Goal: Task Accomplishment & Management: Complete application form

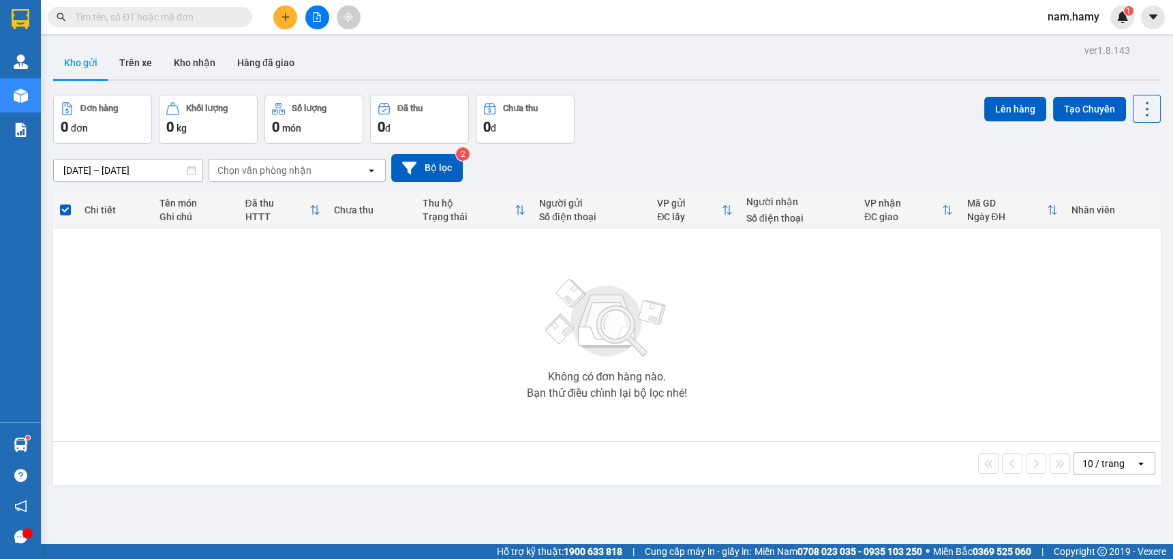
drag, startPoint x: 0, startPoint y: 0, endPoint x: 290, endPoint y: 22, distance: 290.5
click at [290, 22] on button at bounding box center [285, 17] width 24 height 24
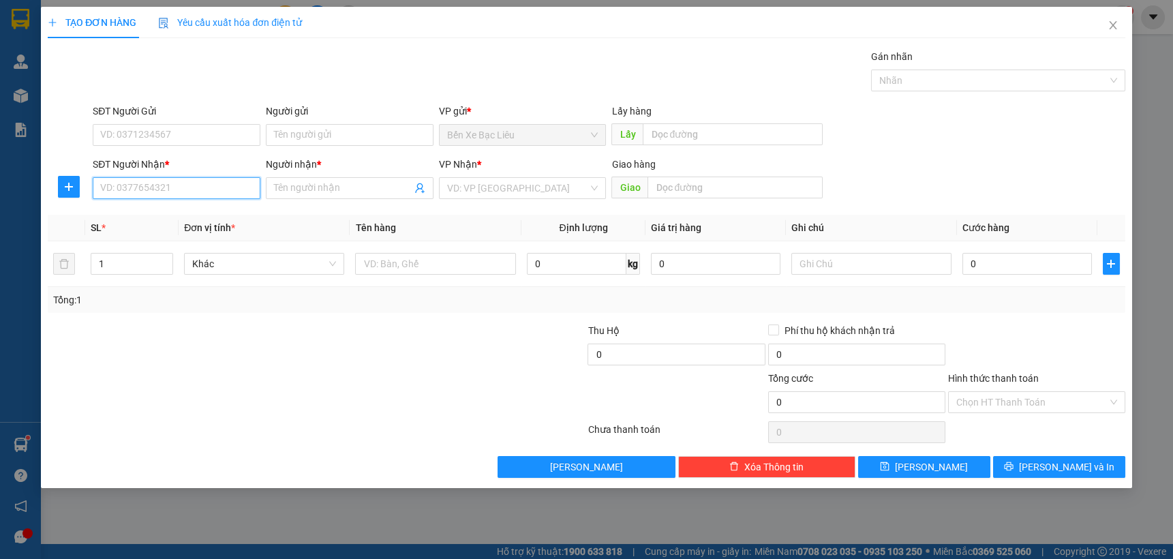
click at [230, 189] on input "SĐT Người Nhận *" at bounding box center [177, 188] width 168 height 22
click at [191, 219] on div "0797118617 - HOA" at bounding box center [176, 215] width 151 height 15
type input "0797118617"
type input "HOA"
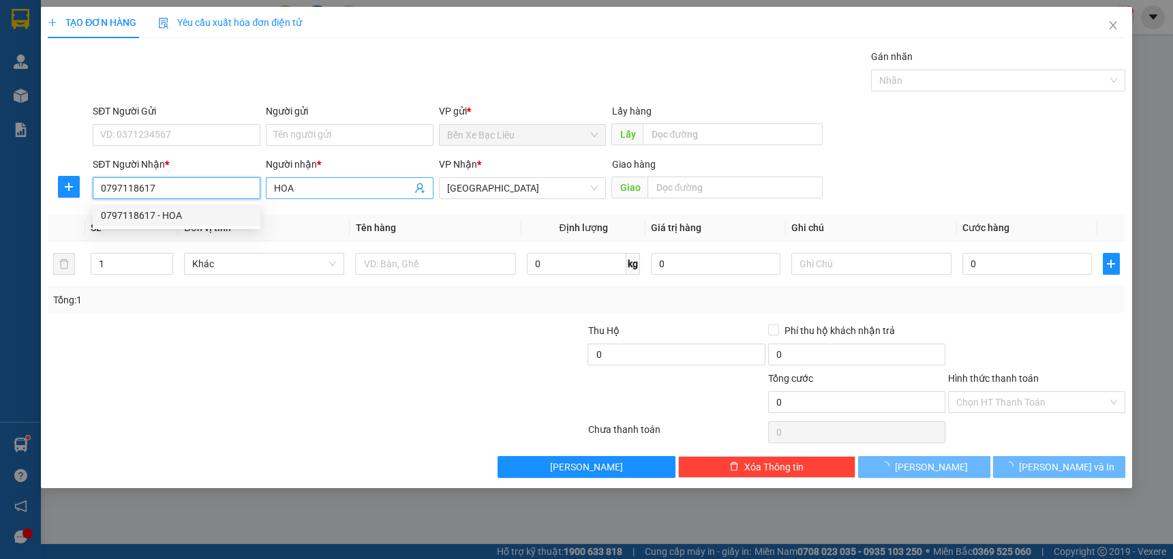
type input "50.000"
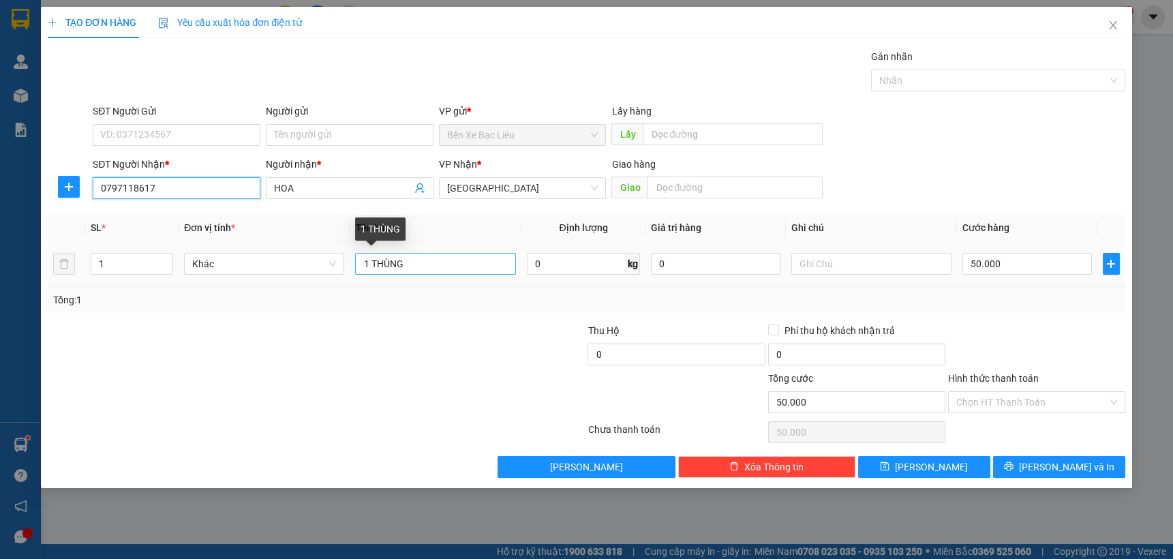
type input "0797118617"
click at [461, 267] on input "1 THÙNG" at bounding box center [435, 264] width 160 height 22
type input "1 BAO"
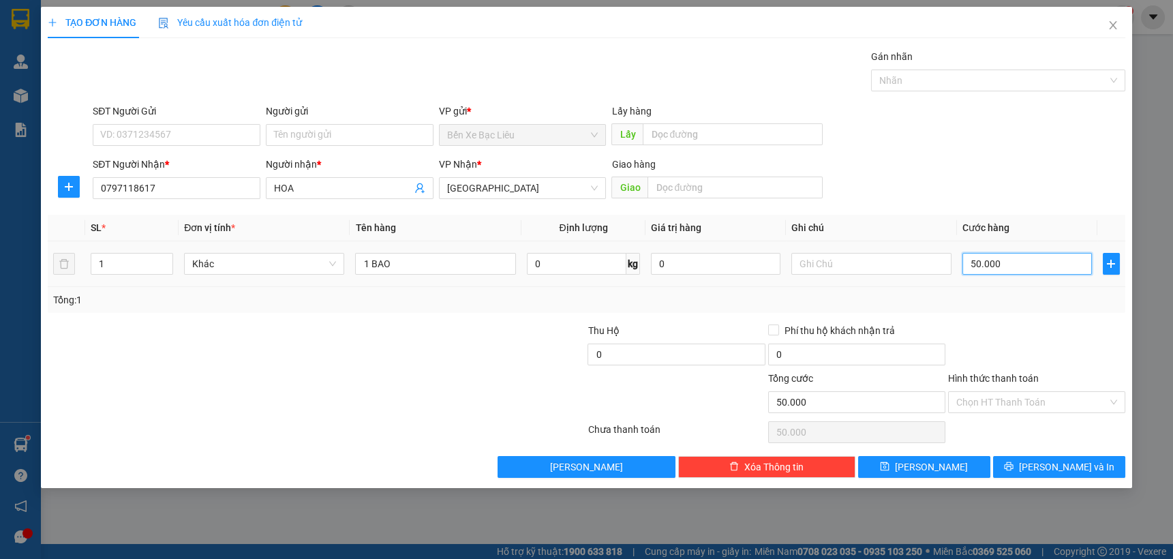
click at [1043, 266] on input "50.000" at bounding box center [1026, 264] width 129 height 22
type input "0"
click at [966, 266] on input "0" at bounding box center [1026, 264] width 129 height 22
type input "0"
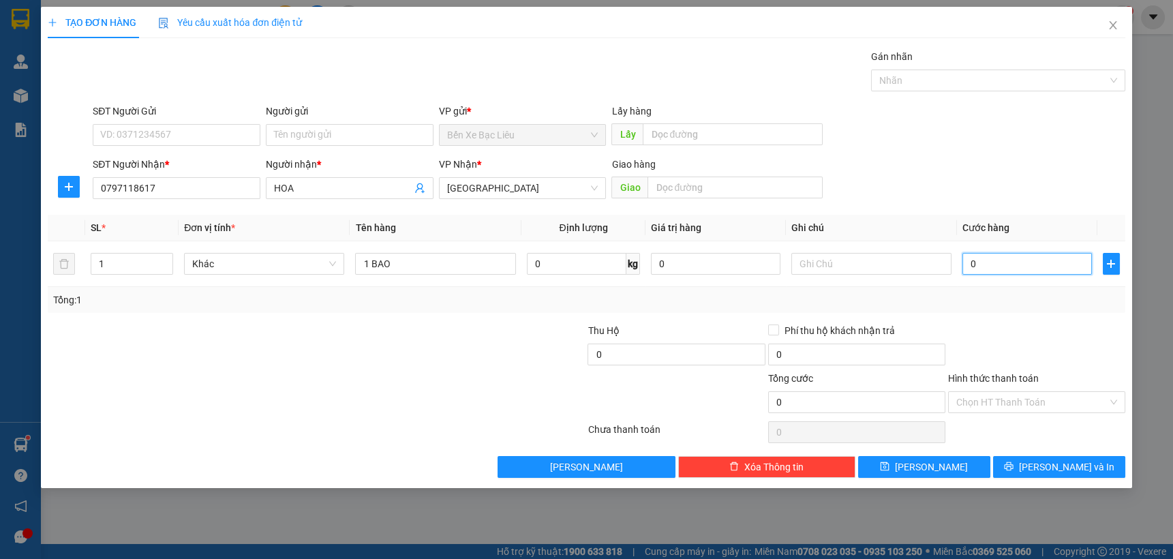
type input "8"
type input "80"
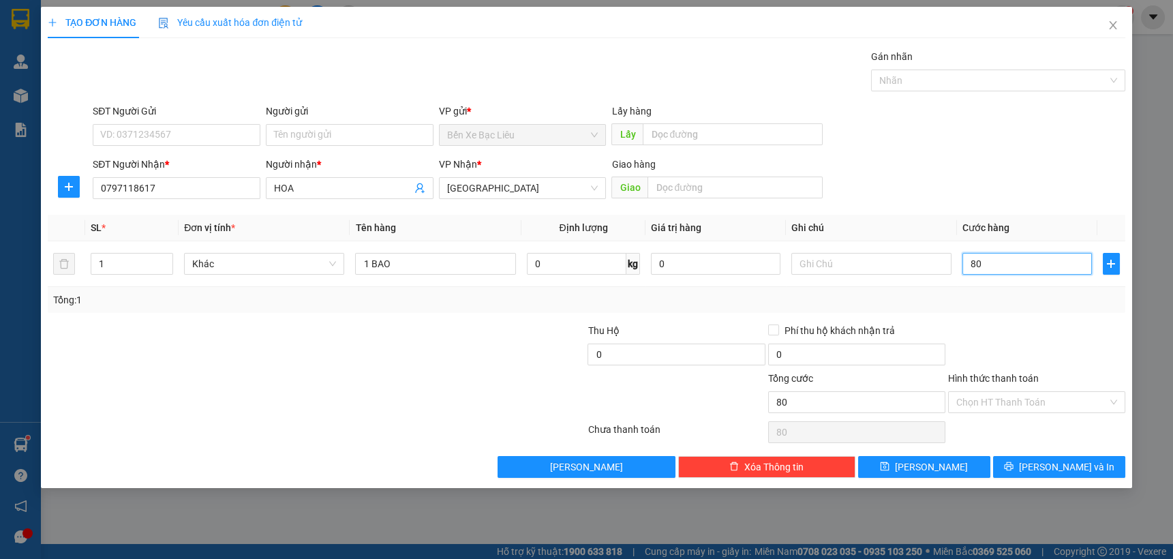
type input "80"
type input "80.000"
click at [1020, 331] on div at bounding box center [1037, 347] width 180 height 48
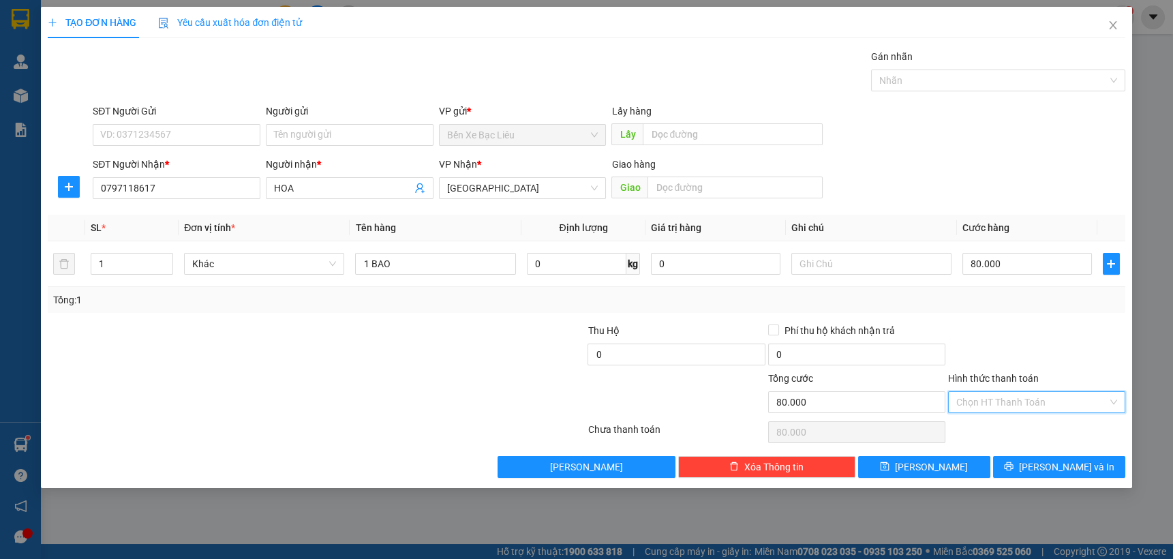
click at [1036, 405] on input "Hình thức thanh toán" at bounding box center [1031, 402] width 151 height 20
click at [1048, 418] on div "Tại văn phòng" at bounding box center [1036, 429] width 177 height 22
type input "0"
click at [1079, 457] on div "Transit Pickup Surcharge Ids Transit Deliver Surcharge Ids Transit Deliver Surc…" at bounding box center [586, 263] width 1077 height 429
click at [1074, 469] on span "[PERSON_NAME] và In" at bounding box center [1066, 466] width 95 height 15
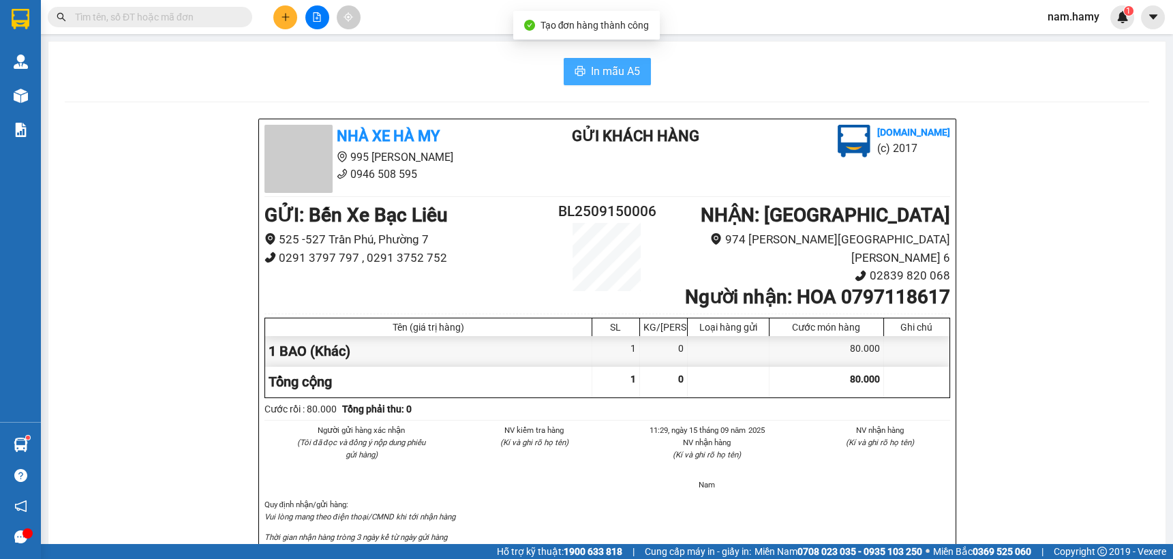
click at [596, 73] on span "In mẫu A5" at bounding box center [615, 71] width 49 height 17
click at [591, 73] on span "In mẫu A5" at bounding box center [615, 71] width 49 height 17
click at [286, 14] on icon "plus" at bounding box center [286, 17] width 10 height 10
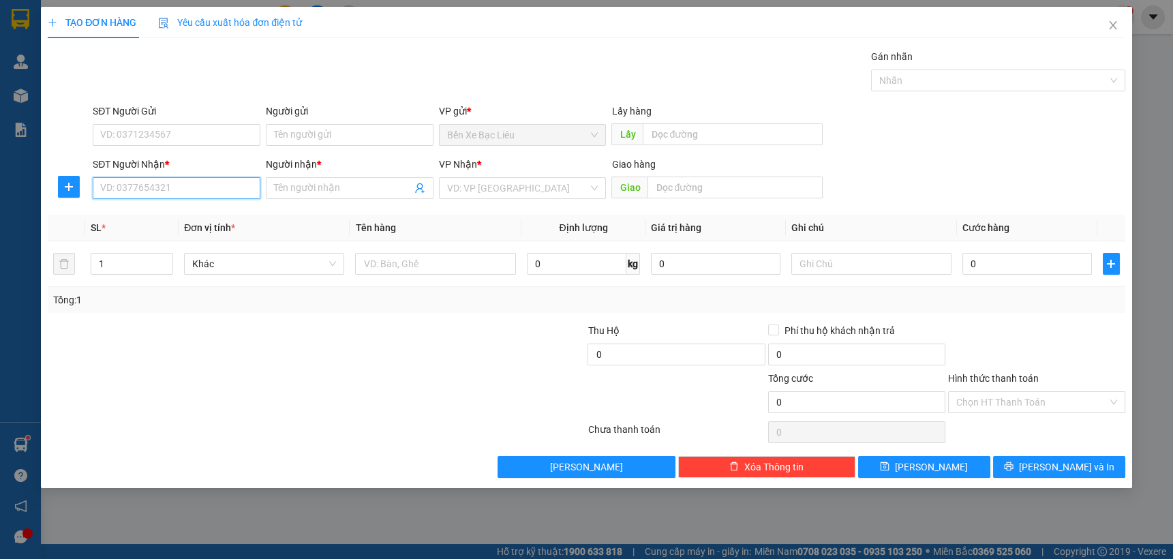
click at [205, 191] on input "SĐT Người Nhận *" at bounding box center [177, 188] width 168 height 22
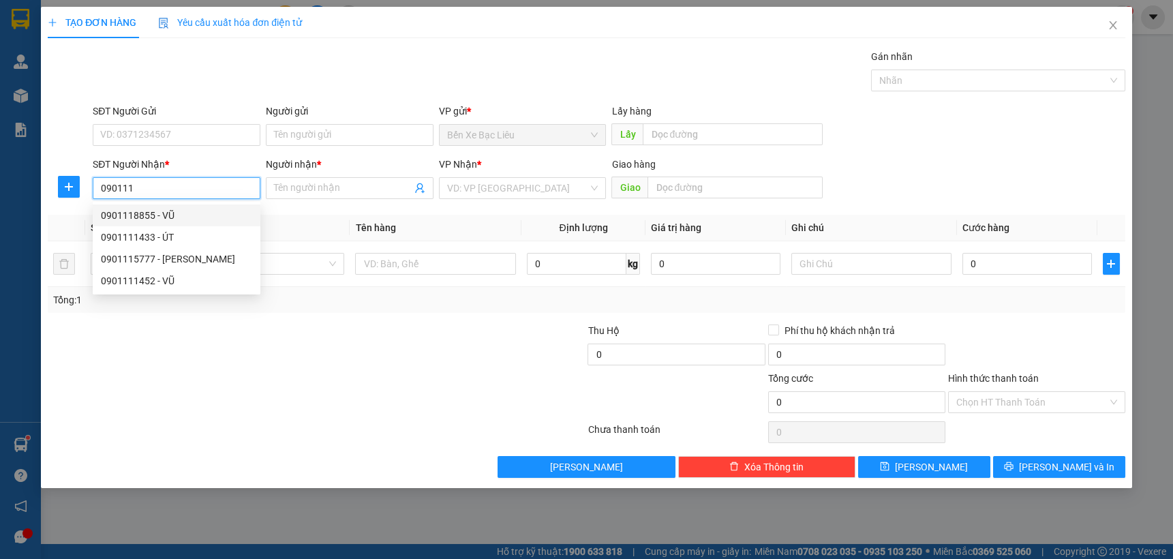
click at [160, 216] on div "0901118855 - VŨ" at bounding box center [176, 215] width 151 height 15
type input "0901118855"
type input "VŨ"
type input "100.000"
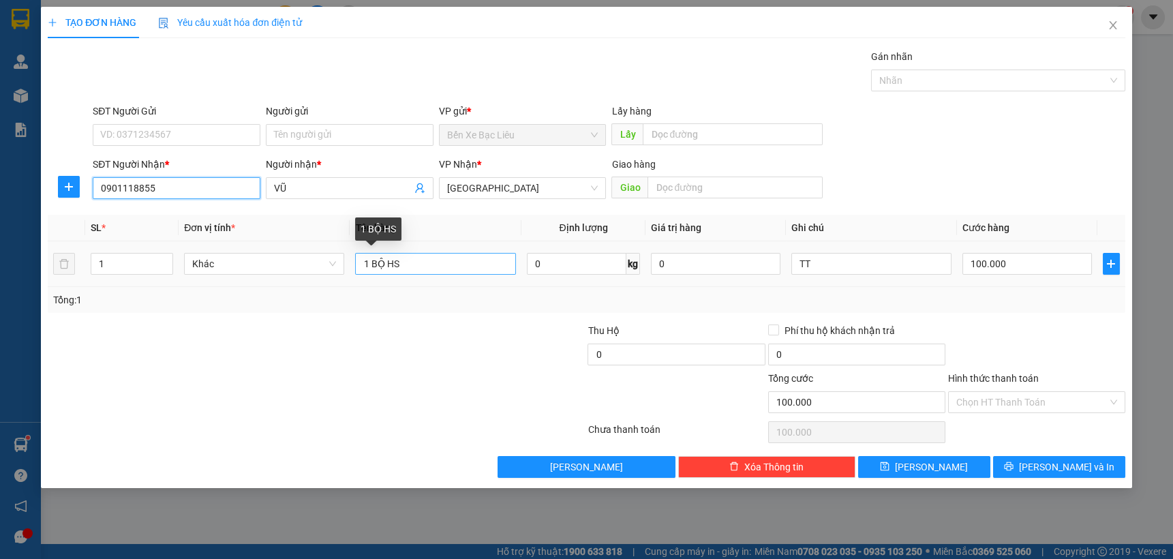
type input "0901118855"
click at [431, 270] on input "1 BỘ HS" at bounding box center [435, 264] width 160 height 22
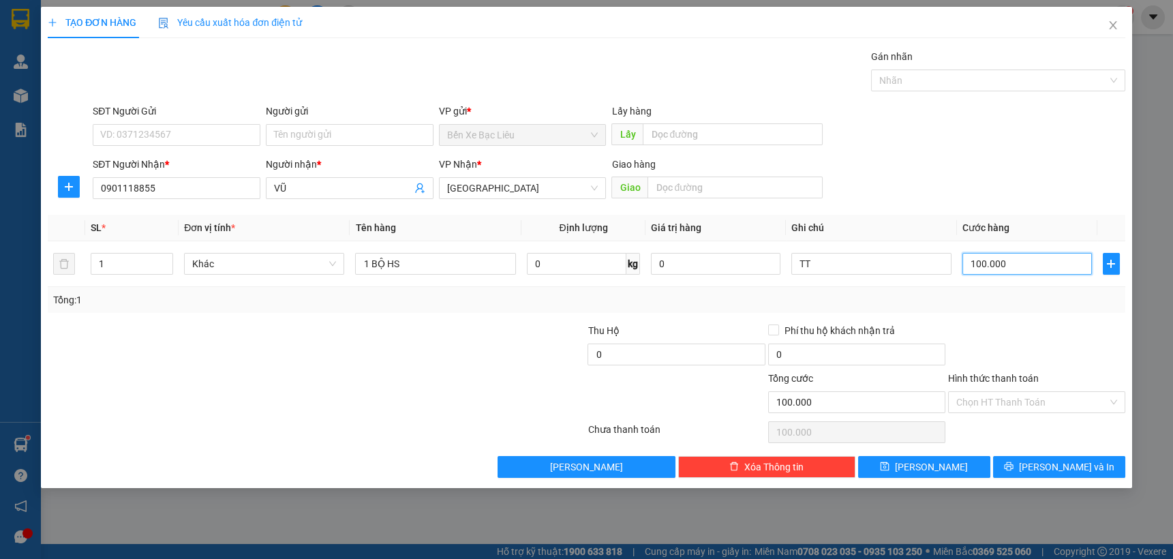
type input "0"
click at [964, 264] on input "0" at bounding box center [1026, 264] width 129 height 22
type input "30"
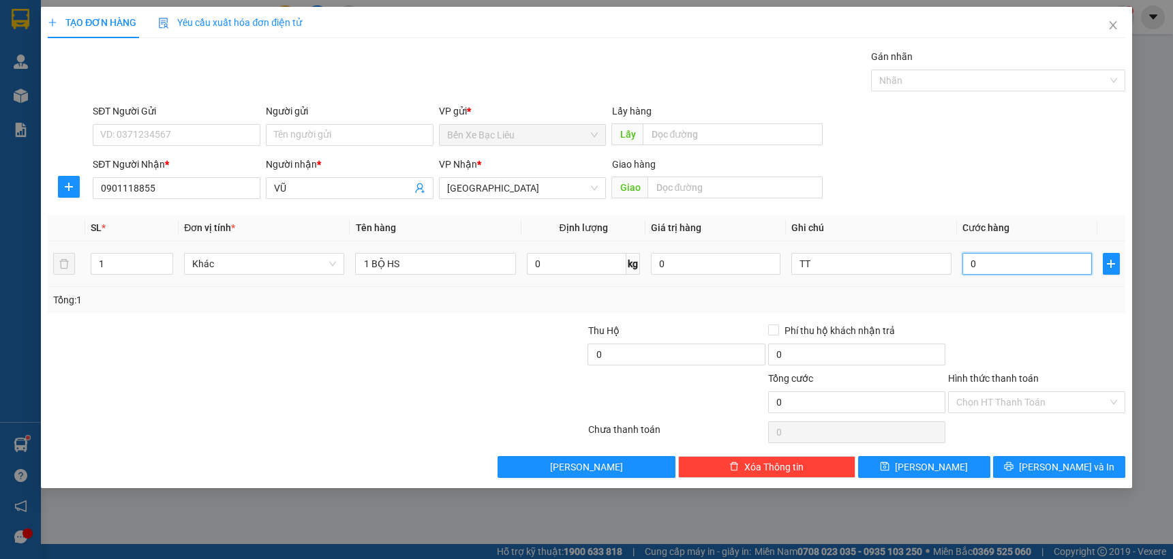
type input "30"
type input "30.000"
click at [986, 318] on div "Transit Pickup Surcharge Ids Transit Deliver Surcharge Ids Transit Deliver Surc…" at bounding box center [586, 263] width 1077 height 429
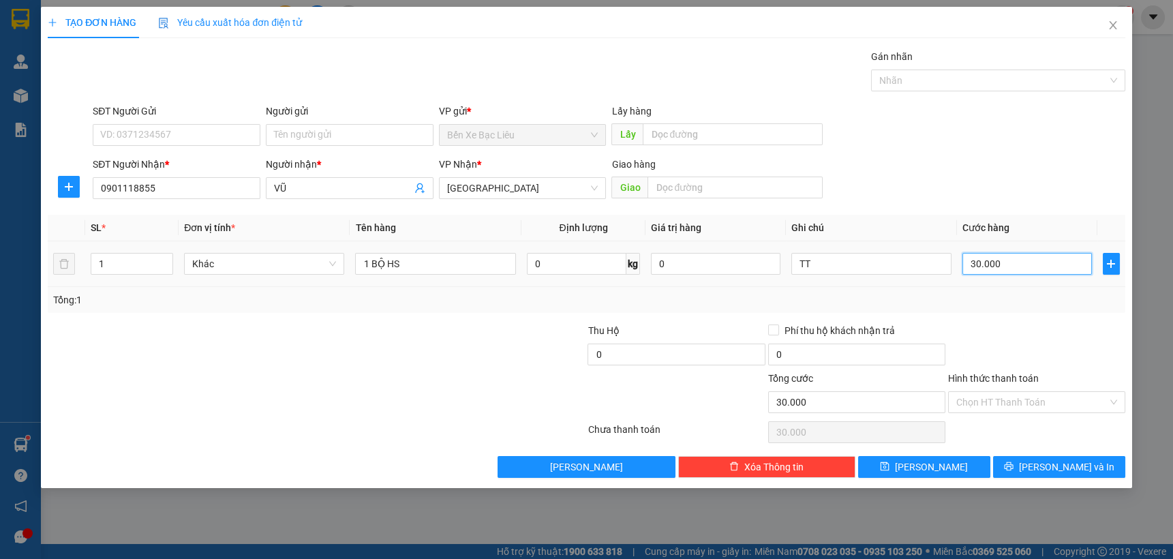
click at [1014, 263] on input "30.000" at bounding box center [1026, 264] width 129 height 22
type input "0"
click at [972, 257] on input "0" at bounding box center [1026, 264] width 129 height 22
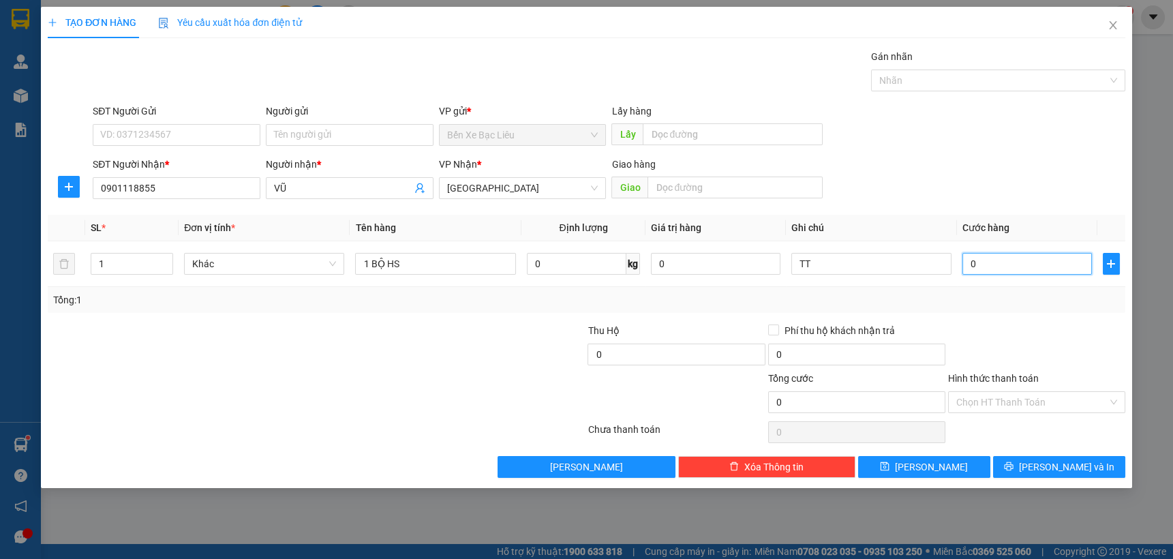
type input "30"
type input "30.000"
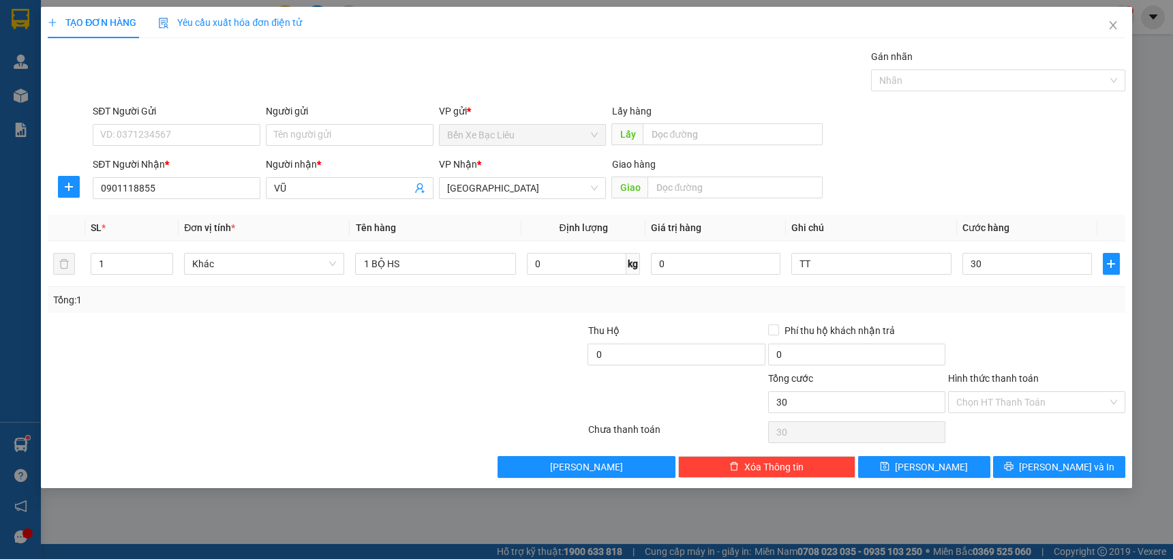
type input "30.000"
click at [1029, 323] on div at bounding box center [1037, 347] width 180 height 48
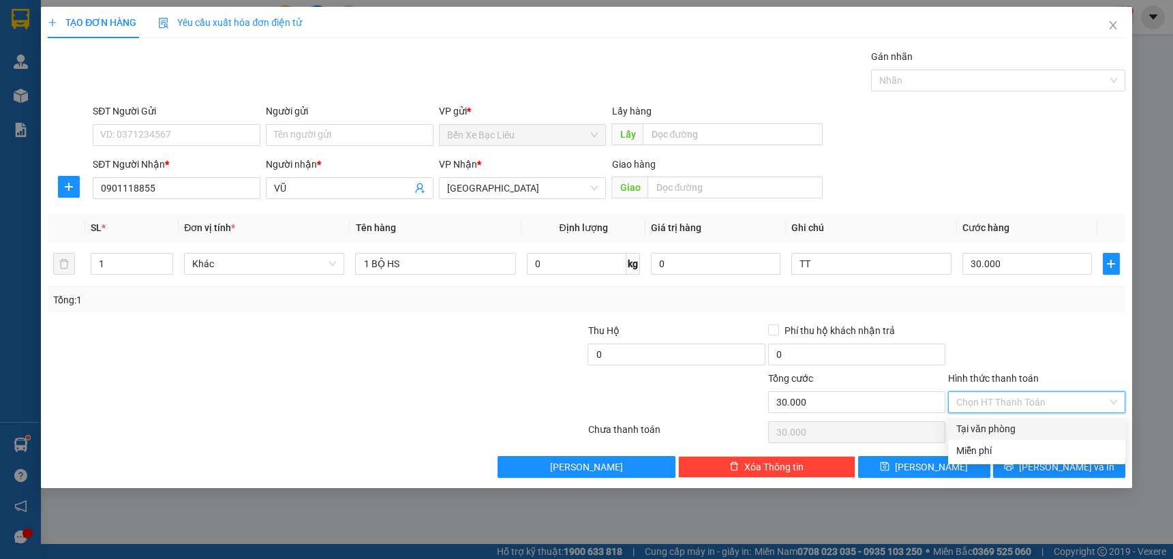
click at [1024, 395] on input "Hình thức thanh toán" at bounding box center [1031, 402] width 151 height 20
click at [1024, 423] on div "Tại văn phòng" at bounding box center [1036, 429] width 177 height 22
type input "0"
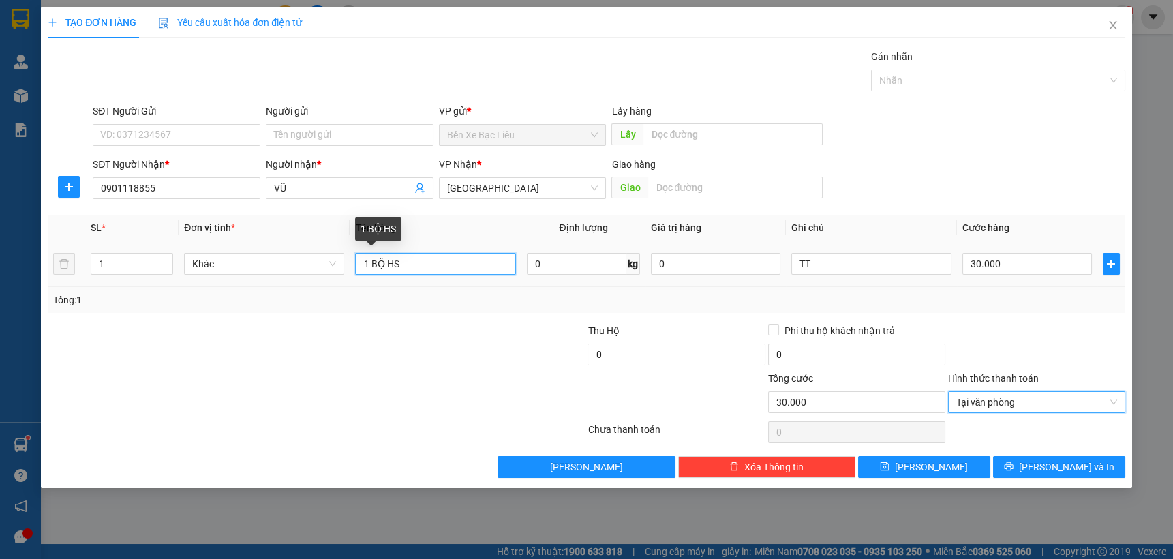
click at [384, 262] on input "1 BỘ HS" at bounding box center [435, 264] width 160 height 22
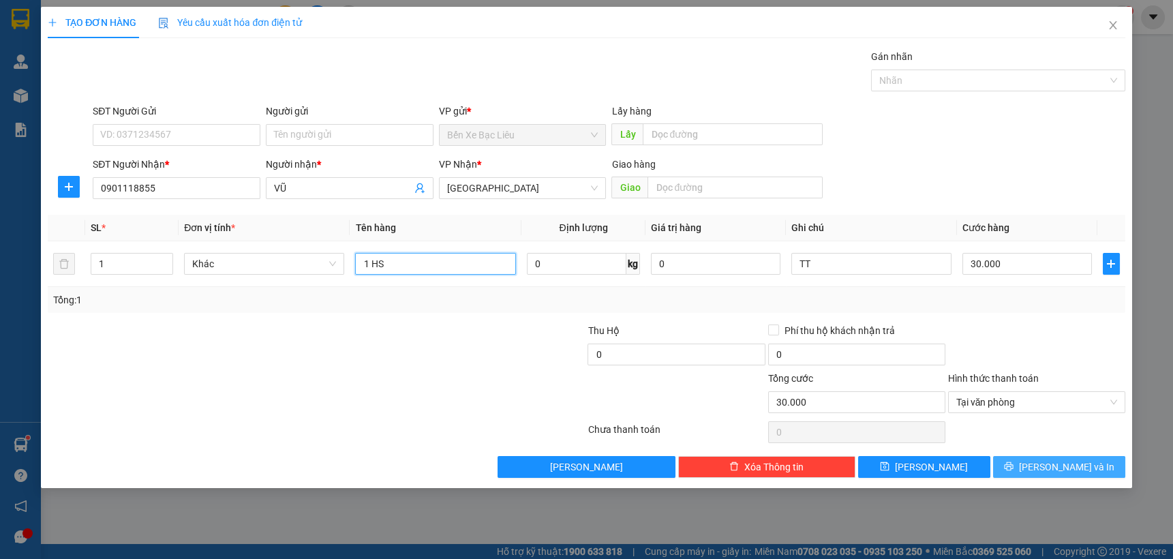
type input "1 HS"
drag, startPoint x: 1045, startPoint y: 458, endPoint x: 1036, endPoint y: 451, distance: 11.2
click at [1044, 459] on button "[PERSON_NAME] và In" at bounding box center [1059, 467] width 132 height 22
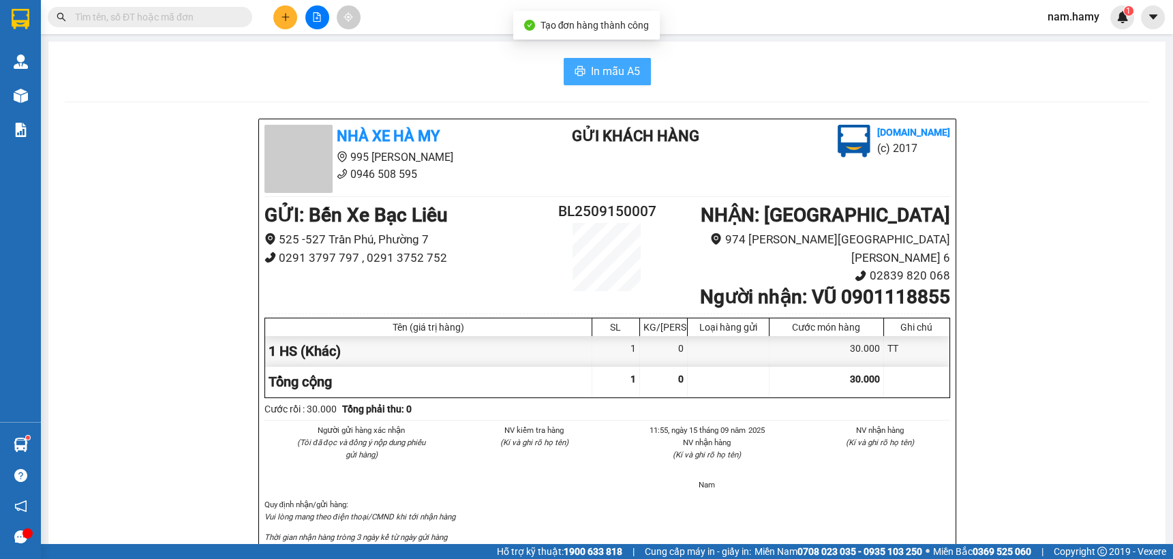
click at [599, 71] on span "In mẫu A5" at bounding box center [615, 71] width 49 height 17
click at [247, 17] on span at bounding box center [150, 17] width 204 height 20
click at [226, 19] on input "text" at bounding box center [155, 17] width 161 height 15
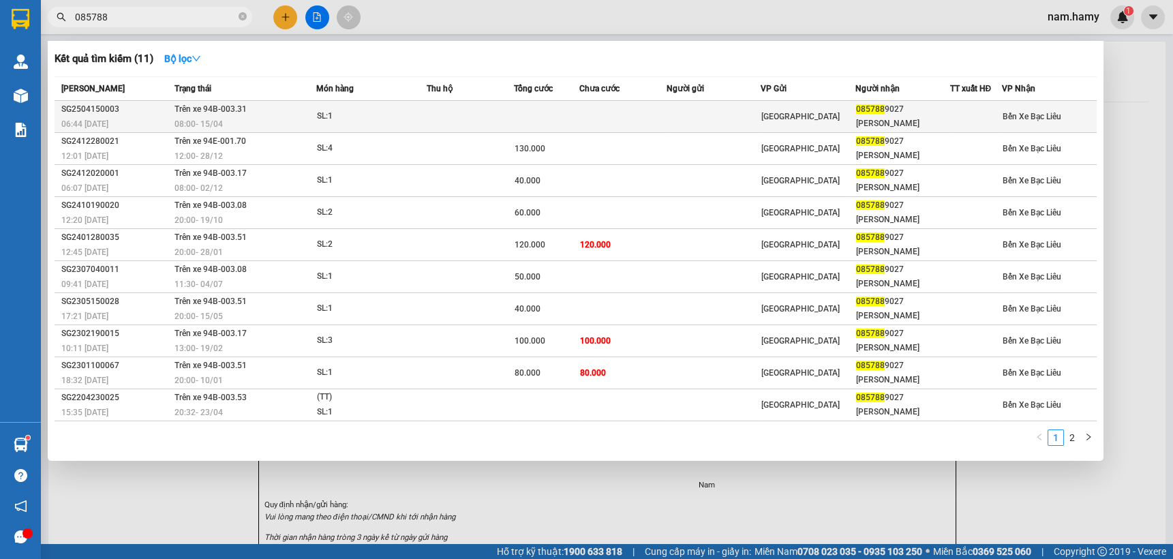
type input "085788"
click at [598, 116] on td at bounding box center [622, 117] width 87 height 32
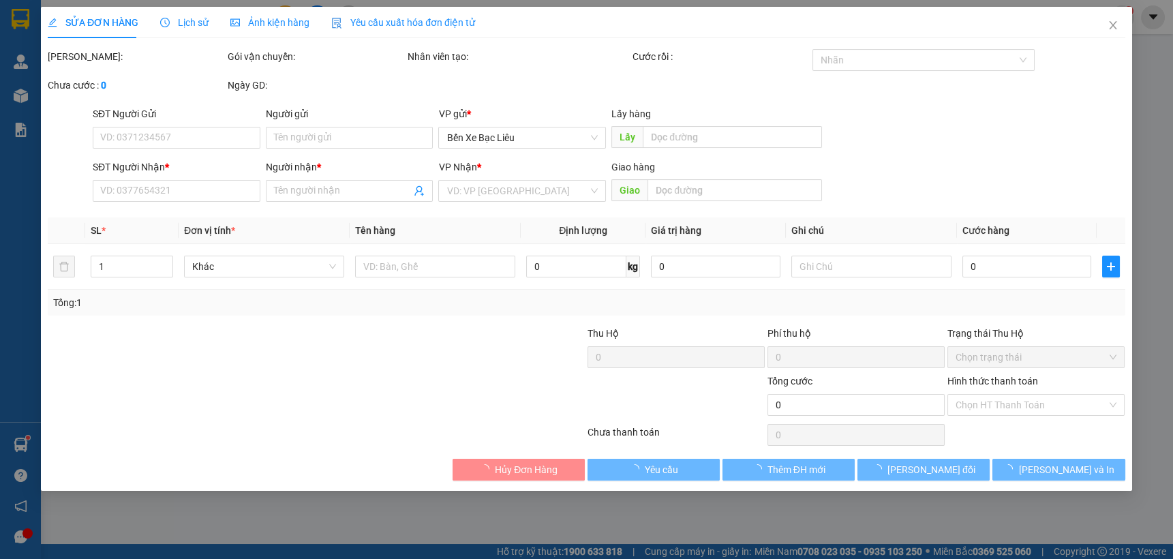
type input "0857889027"
type input "[PERSON_NAME]"
